Goal: Task Accomplishment & Management: Use online tool/utility

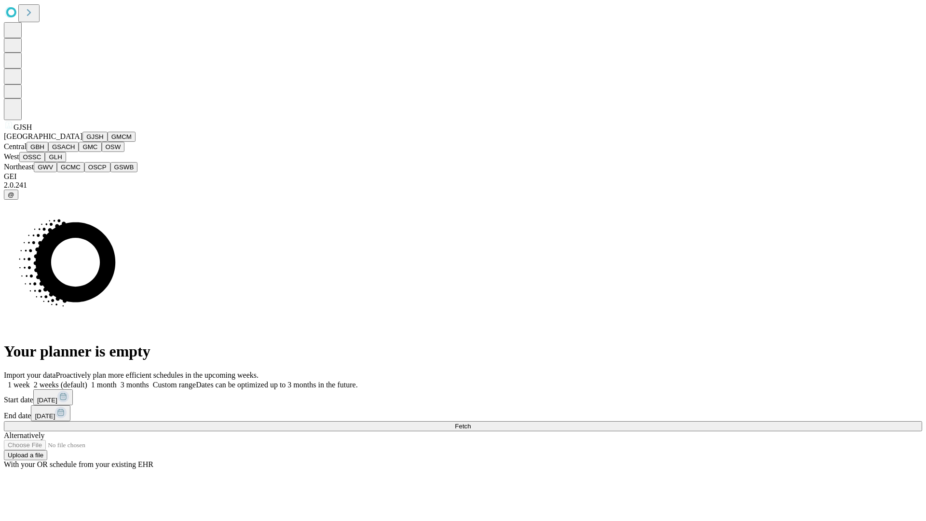
click at [82, 142] on button "GJSH" at bounding box center [94, 137] width 25 height 10
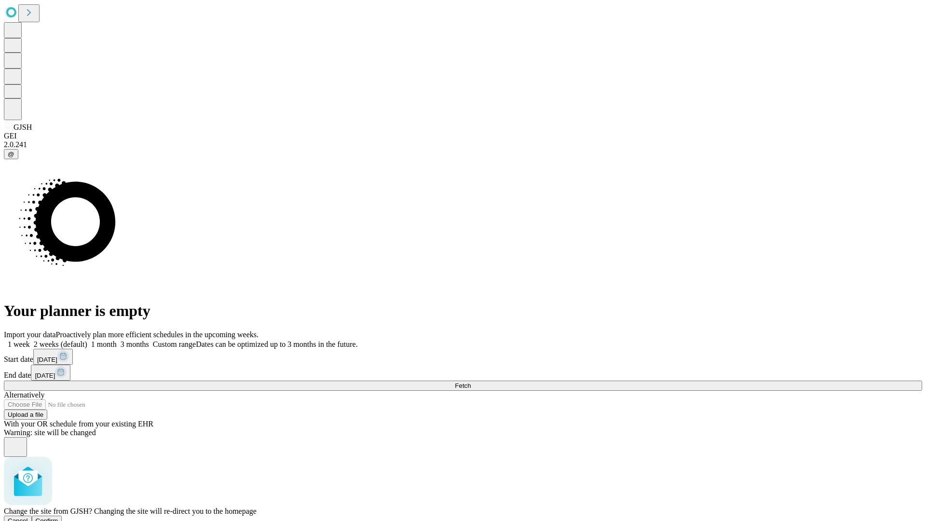
click at [58, 517] on span "Confirm" at bounding box center [47, 520] width 23 height 7
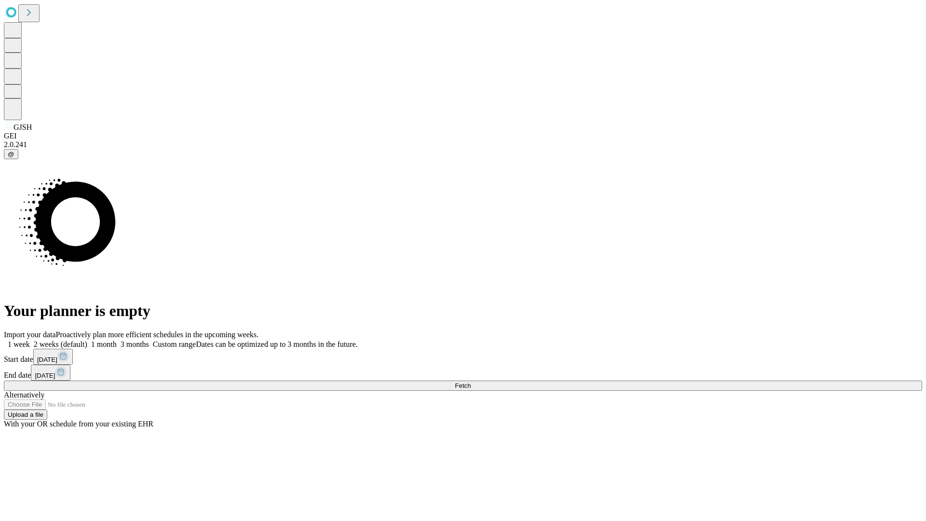
click at [117, 340] on label "1 month" at bounding box center [101, 344] width 29 height 8
click at [471, 382] on span "Fetch" at bounding box center [463, 385] width 16 height 7
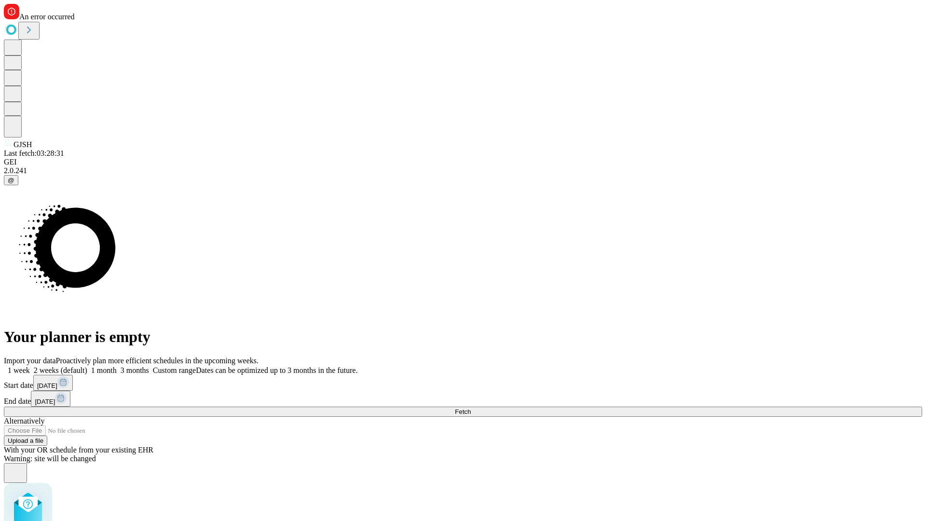
click at [117, 366] on label "1 month" at bounding box center [101, 370] width 29 height 8
click at [471, 408] on span "Fetch" at bounding box center [463, 411] width 16 height 7
click at [117, 366] on label "1 month" at bounding box center [101, 370] width 29 height 8
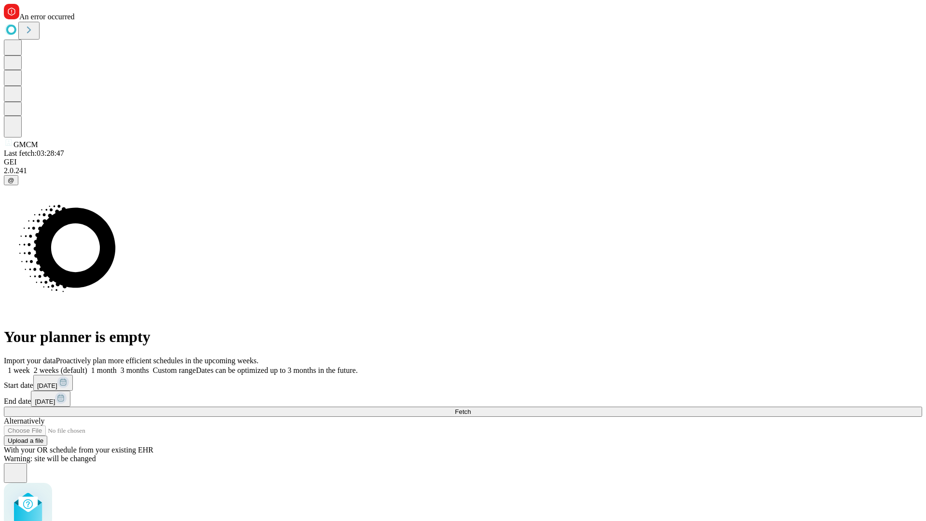
click at [471, 408] on span "Fetch" at bounding box center [463, 411] width 16 height 7
click at [117, 366] on label "1 month" at bounding box center [101, 370] width 29 height 8
click at [471, 408] on span "Fetch" at bounding box center [463, 411] width 16 height 7
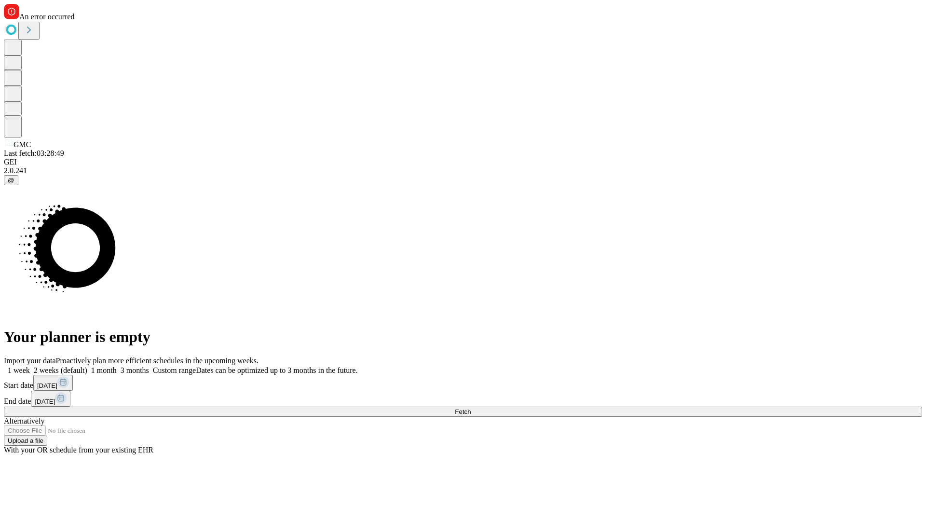
click at [117, 366] on label "1 month" at bounding box center [101, 370] width 29 height 8
click at [471, 408] on span "Fetch" at bounding box center [463, 411] width 16 height 7
click at [117, 366] on label "1 month" at bounding box center [101, 370] width 29 height 8
click at [471, 408] on span "Fetch" at bounding box center [463, 411] width 16 height 7
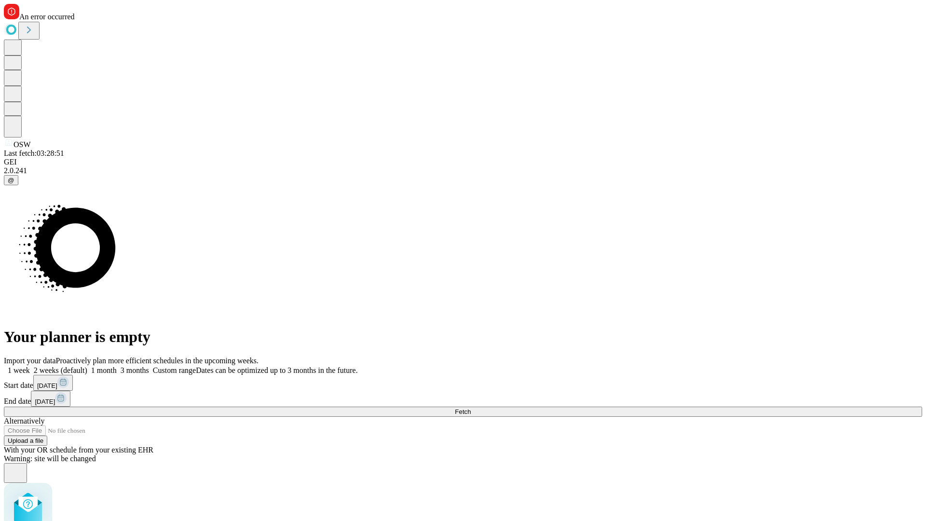
click at [117, 366] on label "1 month" at bounding box center [101, 370] width 29 height 8
click at [471, 408] on span "Fetch" at bounding box center [463, 411] width 16 height 7
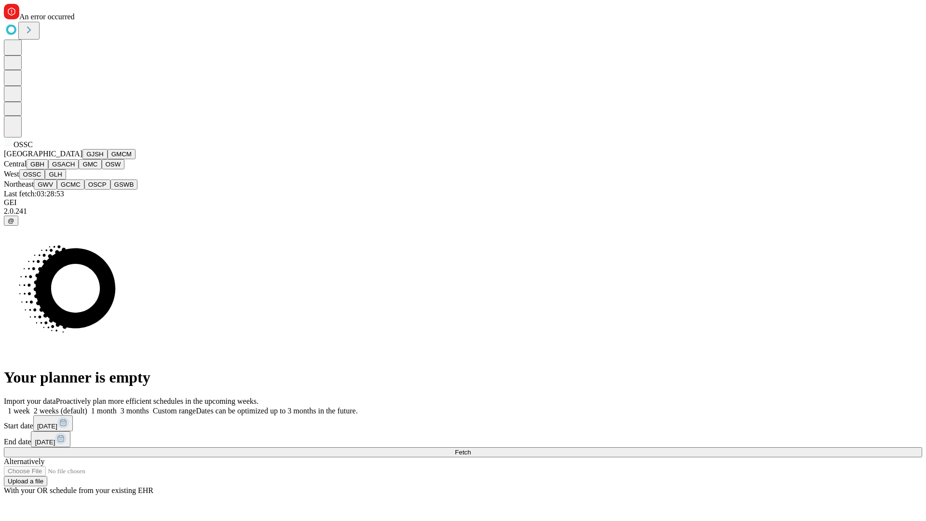
click at [66, 179] on button "GLH" at bounding box center [55, 174] width 21 height 10
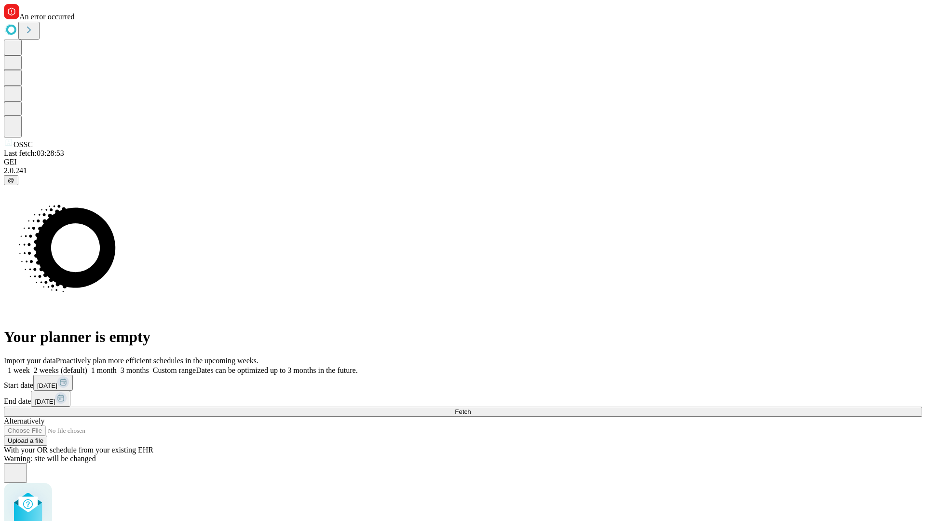
click at [117, 366] on label "1 month" at bounding box center [101, 370] width 29 height 8
click at [471, 408] on span "Fetch" at bounding box center [463, 411] width 16 height 7
click at [117, 366] on label "1 month" at bounding box center [101, 370] width 29 height 8
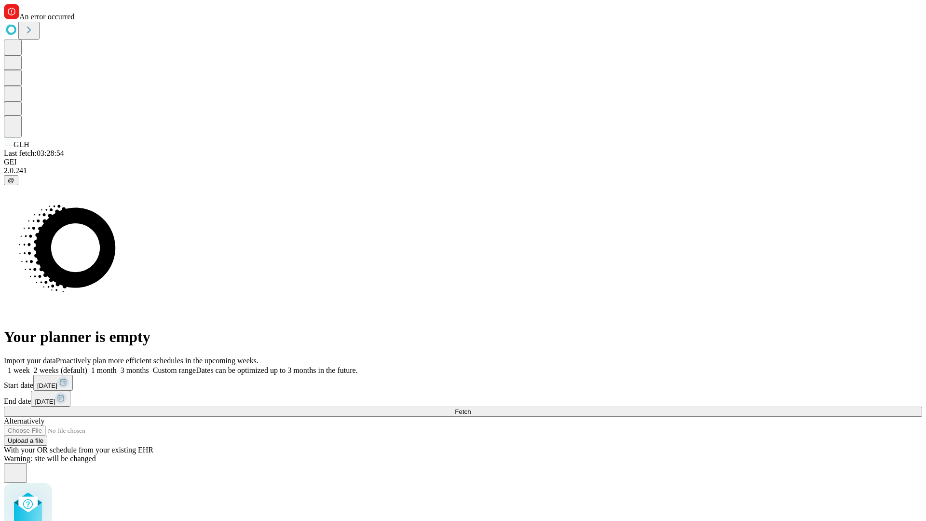
click at [471, 408] on span "Fetch" at bounding box center [463, 411] width 16 height 7
click at [117, 366] on label "1 month" at bounding box center [101, 370] width 29 height 8
click at [471, 408] on span "Fetch" at bounding box center [463, 411] width 16 height 7
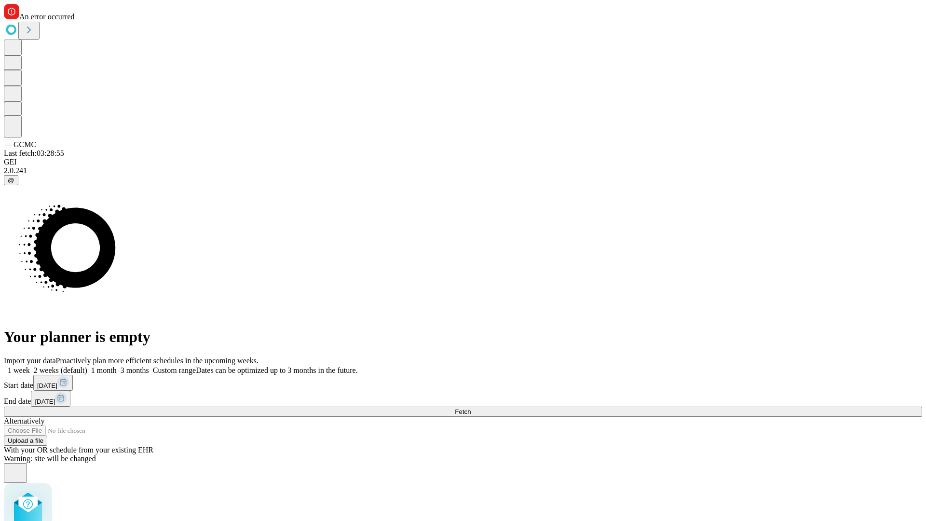
click at [117, 366] on label "1 month" at bounding box center [101, 370] width 29 height 8
click at [471, 408] on span "Fetch" at bounding box center [463, 411] width 16 height 7
click at [117, 366] on label "1 month" at bounding box center [101, 370] width 29 height 8
click at [471, 408] on span "Fetch" at bounding box center [463, 411] width 16 height 7
